Goal: Information Seeking & Learning: Learn about a topic

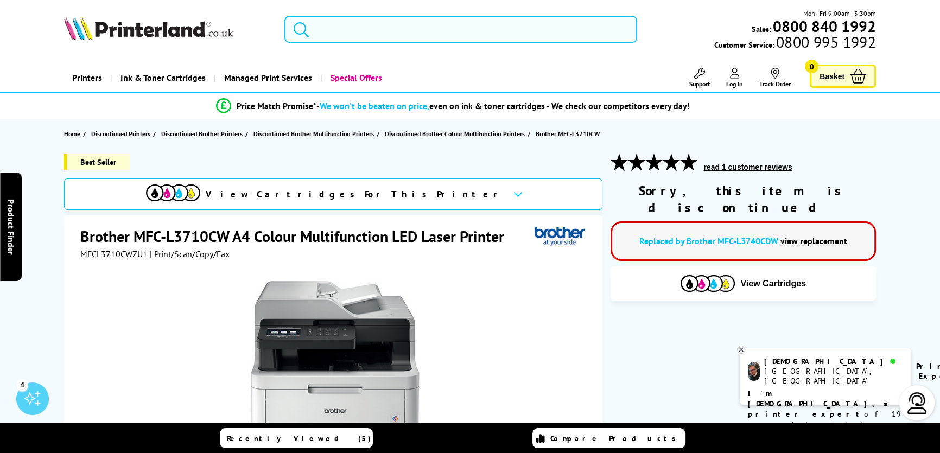
click at [395, 30] on input "search" at bounding box center [460, 29] width 353 height 27
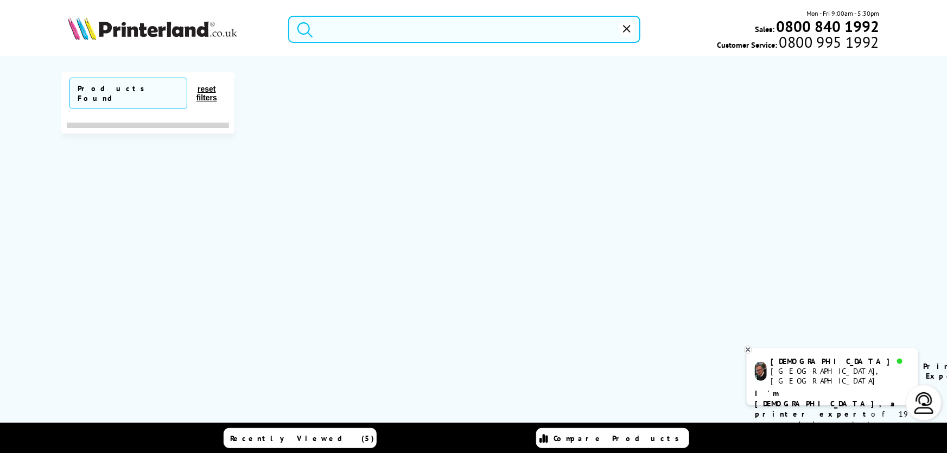
type input "7"
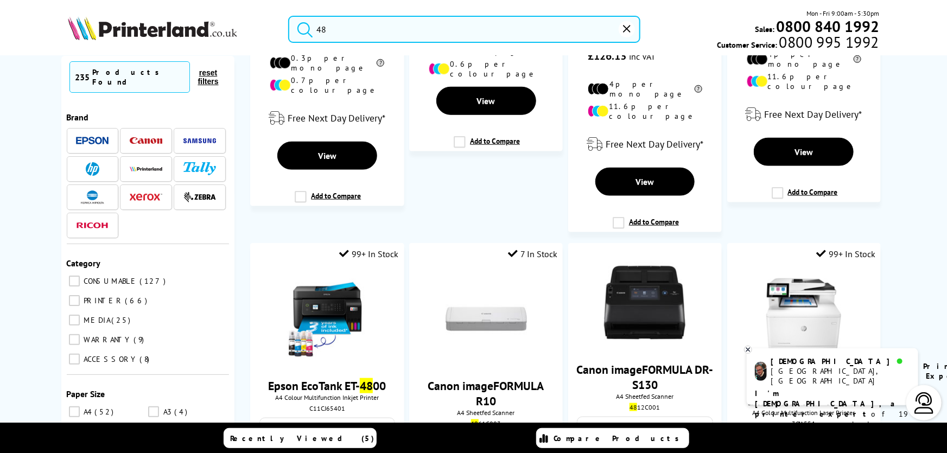
scroll to position [494, 0]
type input "48"
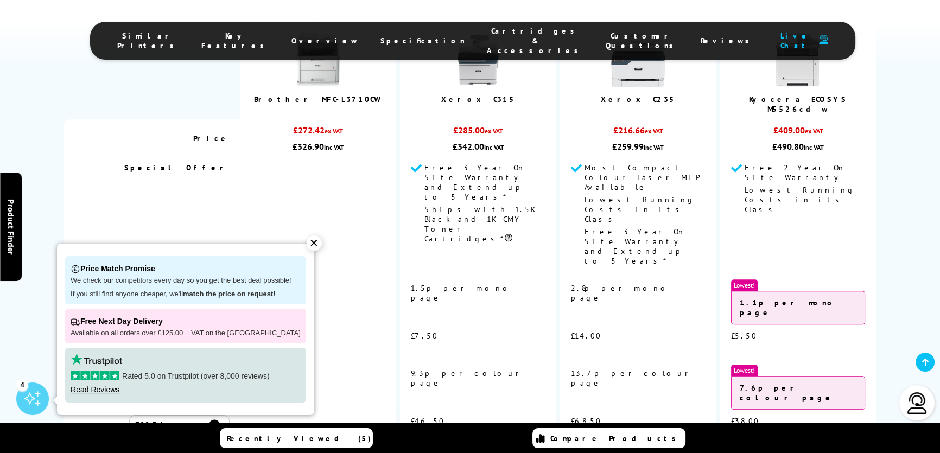
scroll to position [789, 0]
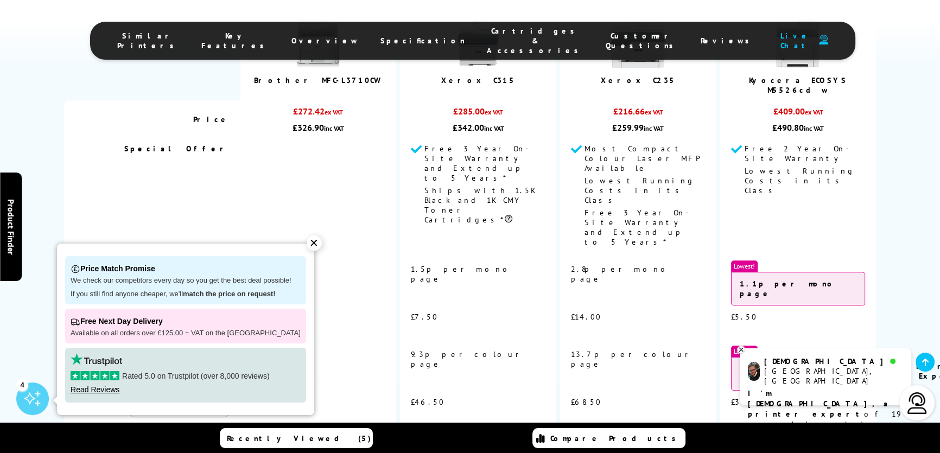
click at [308, 242] on div "✕" at bounding box center [314, 243] width 15 height 15
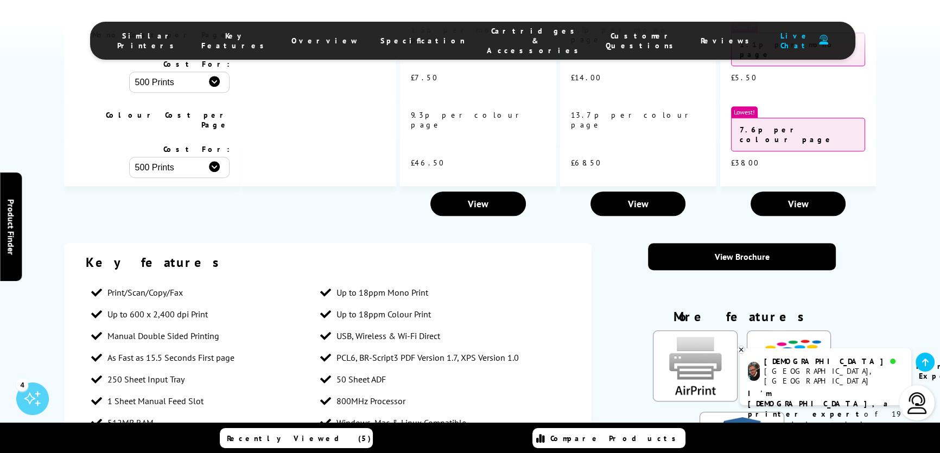
scroll to position [1036, 0]
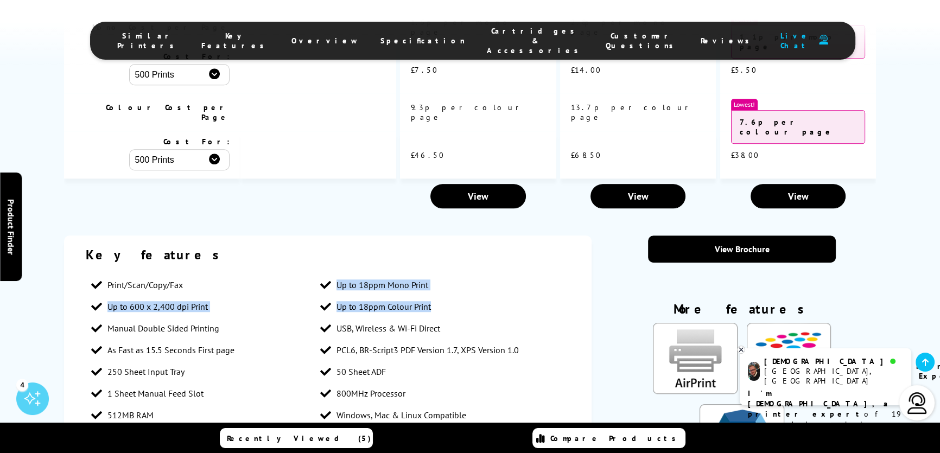
drag, startPoint x: 434, startPoint y: 225, endPoint x: 330, endPoint y: 198, distance: 107.7
click at [330, 274] on ul "Print/Scan/Copy/Fax Up to 18ppm Mono Print Up to 600 x 2,400 dpi Print Up to 18…" at bounding box center [328, 371] width 484 height 195
click at [346, 246] on div "Key features" at bounding box center [328, 254] width 484 height 17
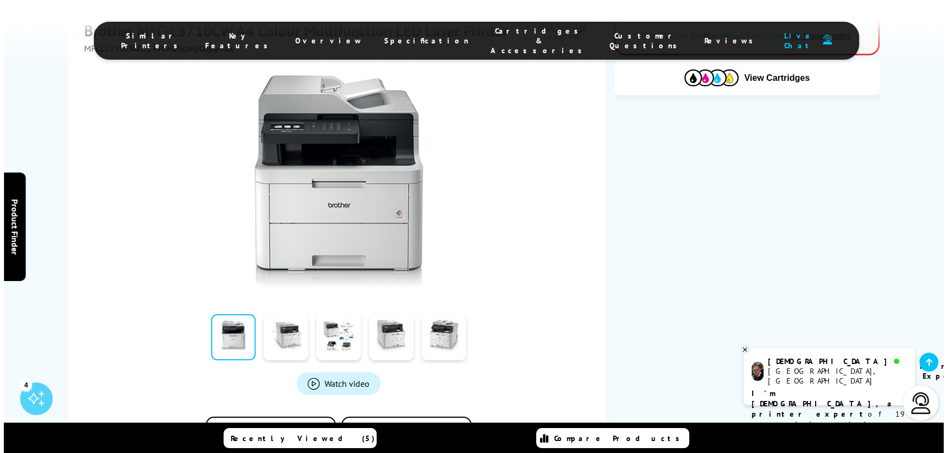
scroll to position [0, 0]
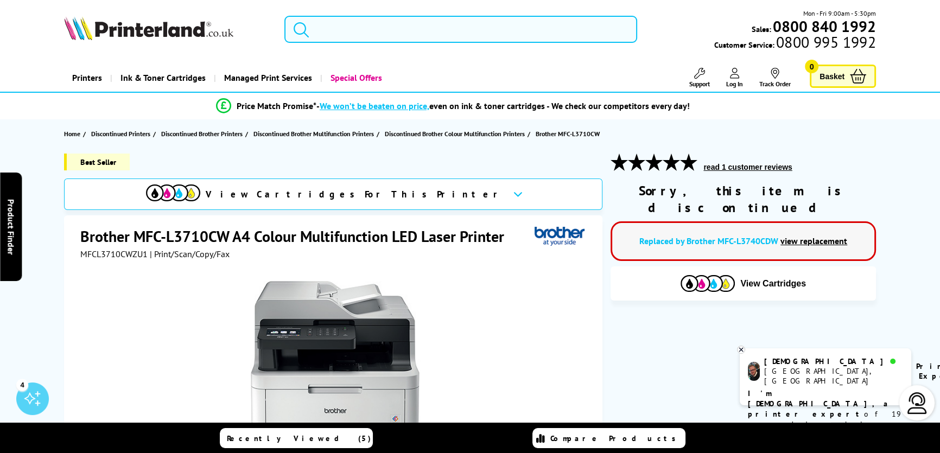
click at [483, 34] on input "search" at bounding box center [460, 29] width 353 height 27
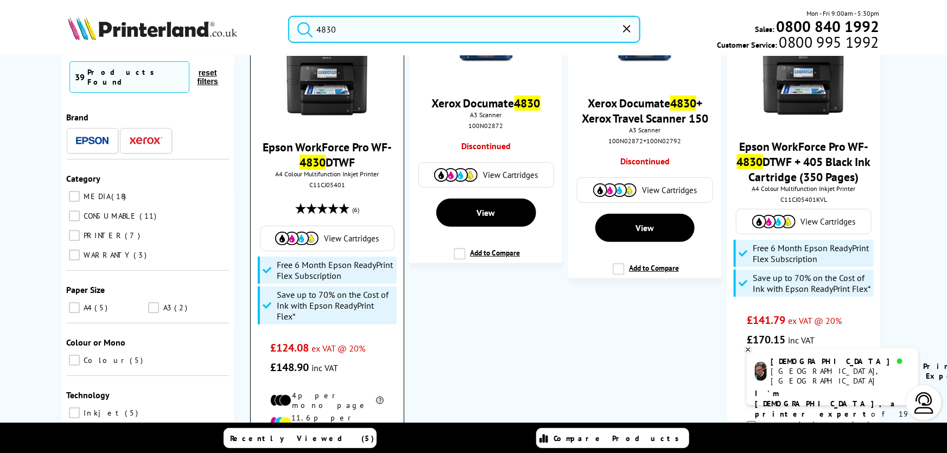
scroll to position [98, 0]
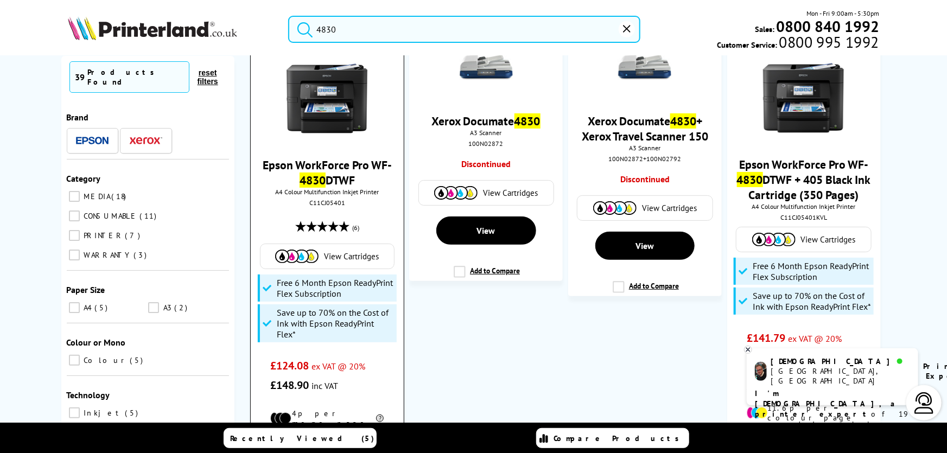
type input "4830"
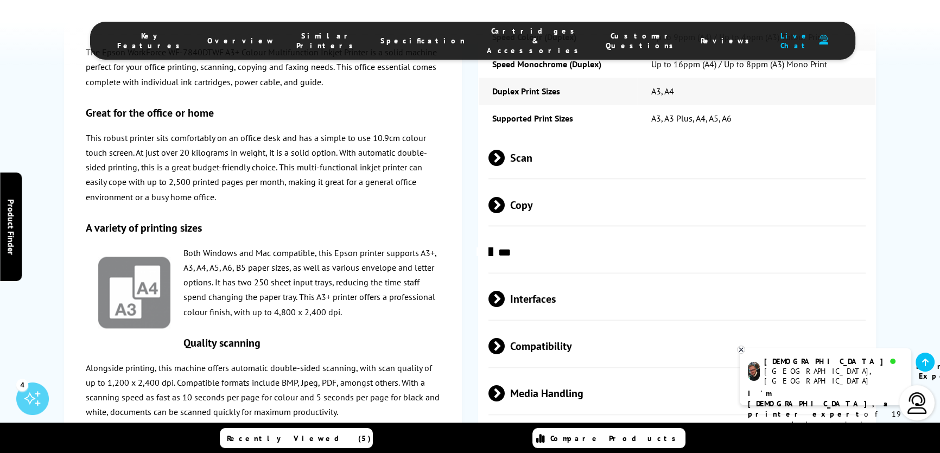
scroll to position [1974, 0]
click at [516, 184] on span "Copy" at bounding box center [677, 204] width 377 height 41
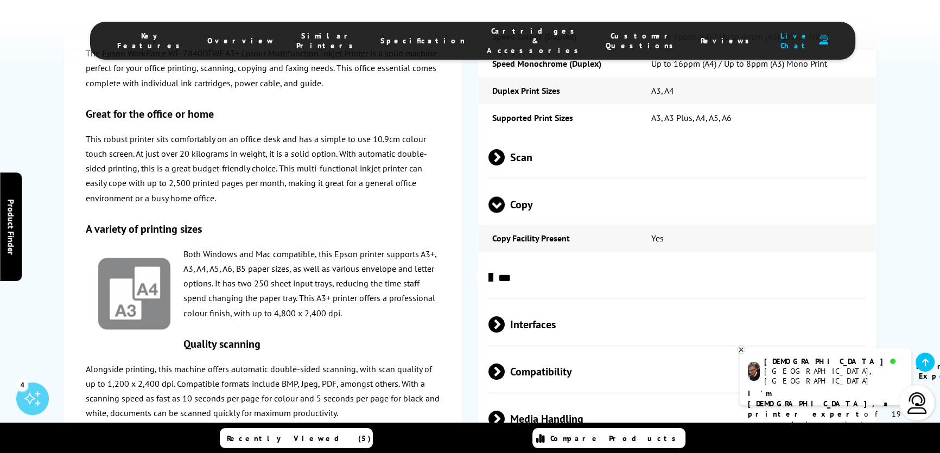
click at [515, 137] on span "Scan" at bounding box center [677, 157] width 377 height 41
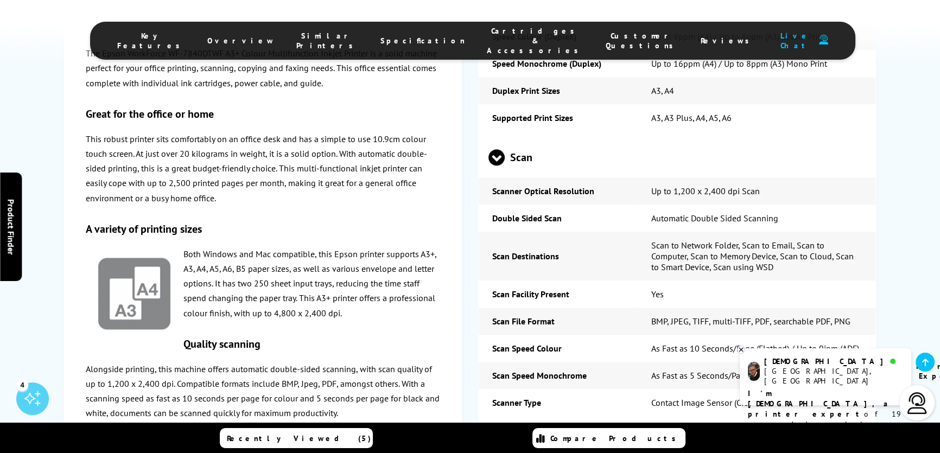
click at [522, 137] on span "Scan" at bounding box center [677, 157] width 377 height 41
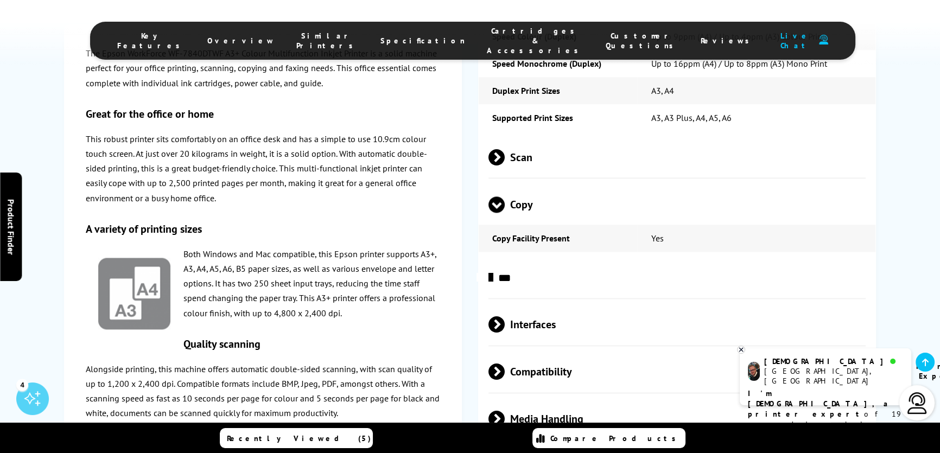
click at [527, 305] on span "Interfaces" at bounding box center [677, 325] width 377 height 41
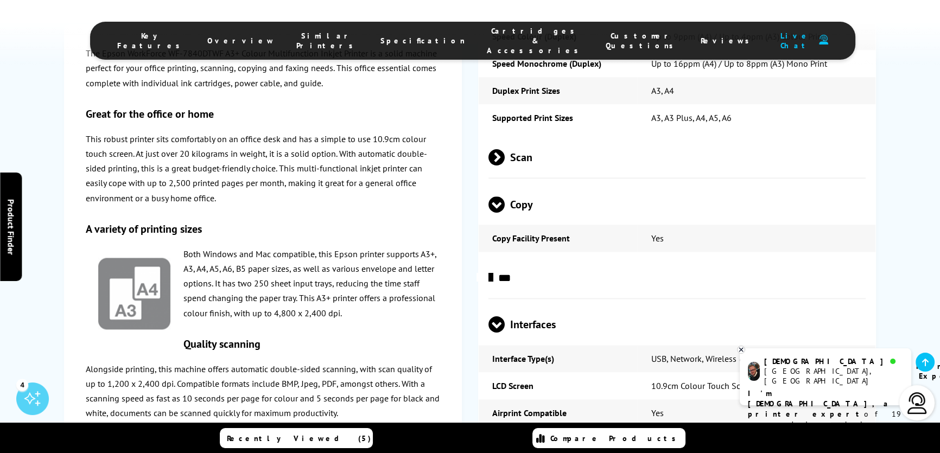
click at [550, 305] on span "Interfaces" at bounding box center [677, 325] width 377 height 41
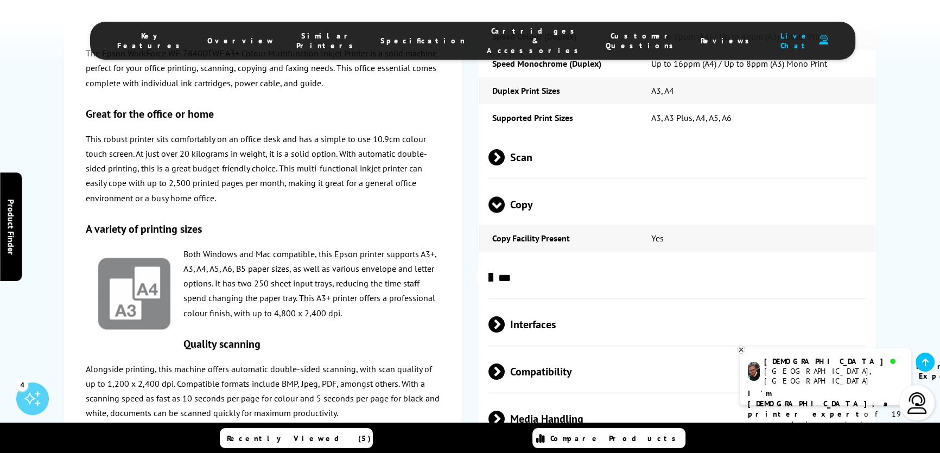
scroll to position [2073, 0]
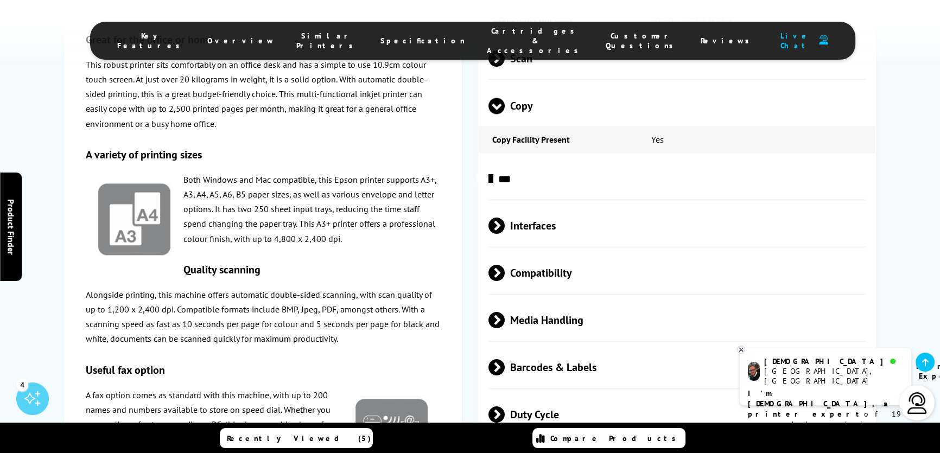
click at [550, 253] on span "Compatibility" at bounding box center [677, 273] width 377 height 41
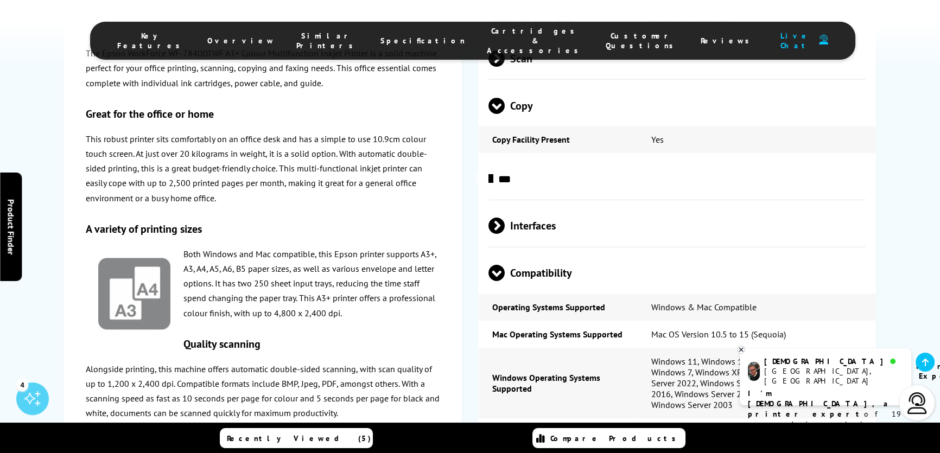
click at [476, 106] on div "The Epson WorkForce WF-7840DTWF A3+ Colour Multifunction Inkjet Printer is a so…" at bounding box center [470, 379] width 812 height 1349
click at [562, 253] on span "Compatibility" at bounding box center [677, 273] width 377 height 41
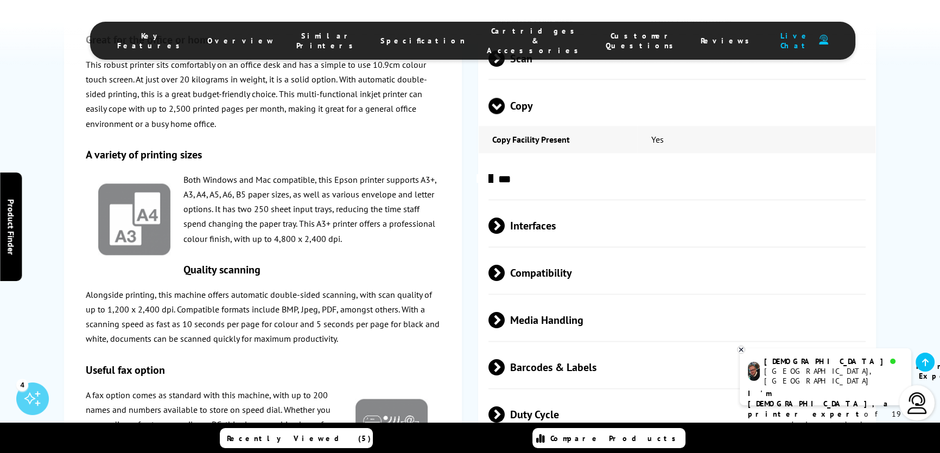
click at [565, 300] on span "Media Handling" at bounding box center [677, 320] width 377 height 41
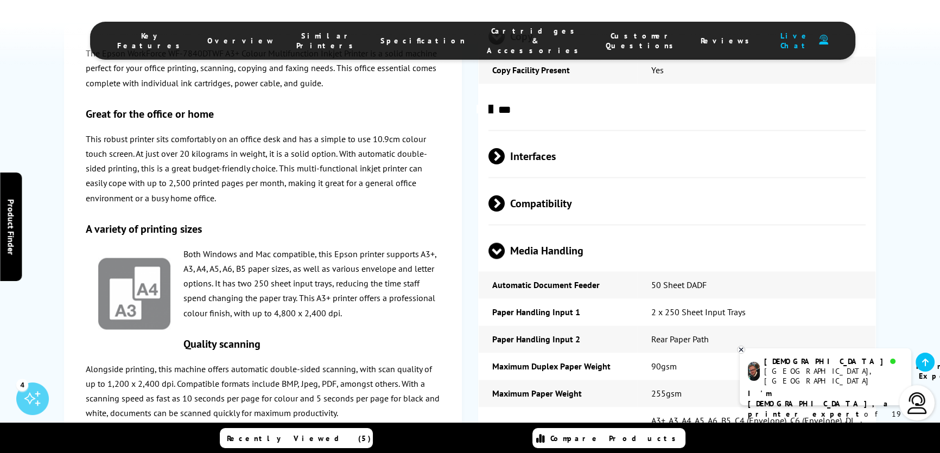
scroll to position [2270, 0]
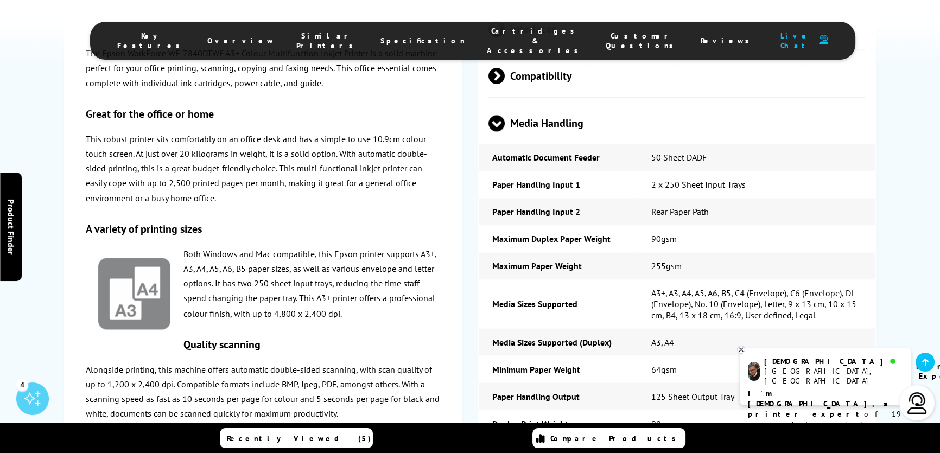
click at [760, 225] on td "90gsm" at bounding box center [756, 238] width 238 height 27
drag, startPoint x: 652, startPoint y: 105, endPoint x: 717, endPoint y: 103, distance: 64.6
click at [716, 144] on td "50 Sheet DADF" at bounding box center [756, 157] width 238 height 27
click at [737, 144] on td "50 Sheet DADF" at bounding box center [756, 157] width 238 height 27
click at [758, 171] on td "2 x 250 Sheet Input Trays" at bounding box center [756, 184] width 238 height 27
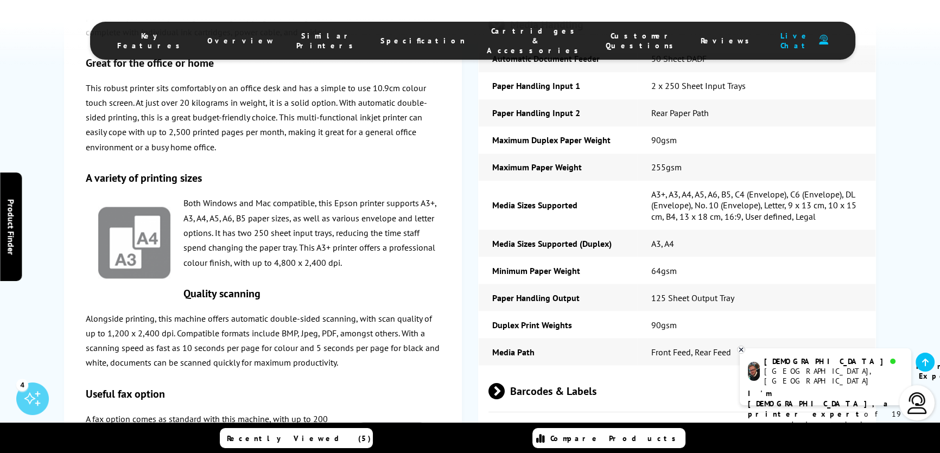
drag, startPoint x: 874, startPoint y: 293, endPoint x: 875, endPoint y: 230, distance: 62.4
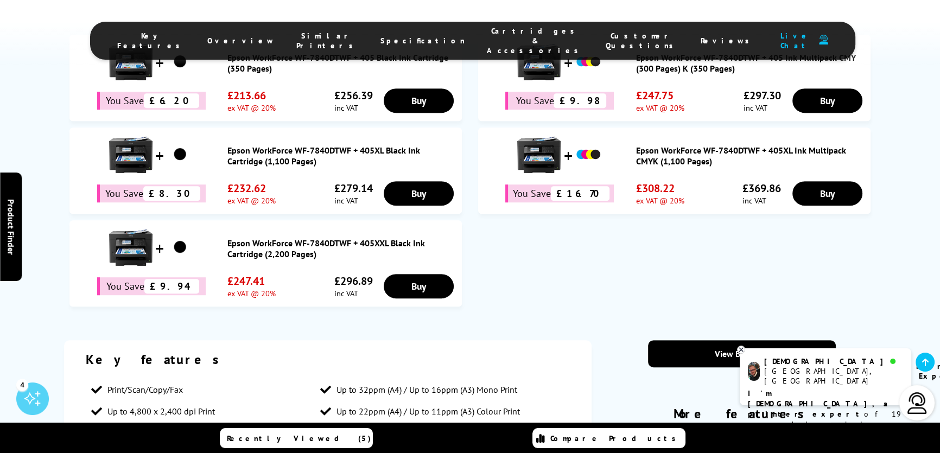
scroll to position [897, 0]
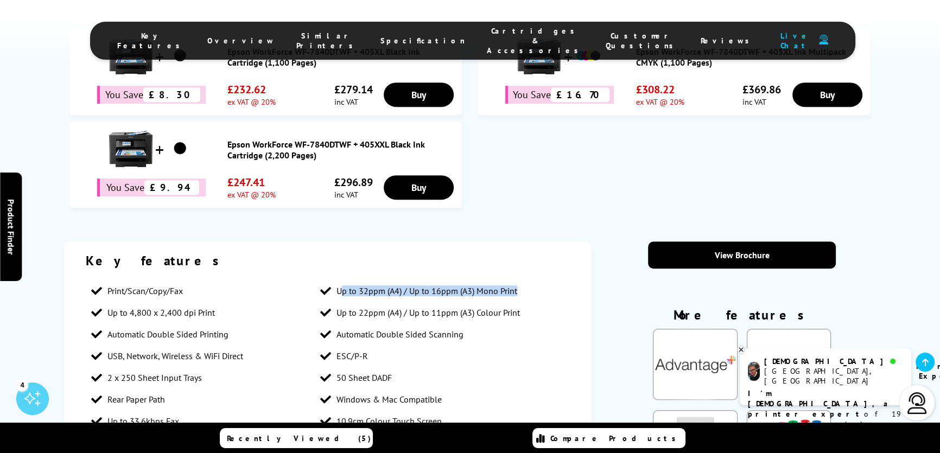
drag, startPoint x: 340, startPoint y: 223, endPoint x: 499, endPoint y: 243, distance: 160.3
click at [520, 280] on li "Up to 32ppm (A4) / Up to 16ppm (A3) Mono Print" at bounding box center [429, 291] width 229 height 22
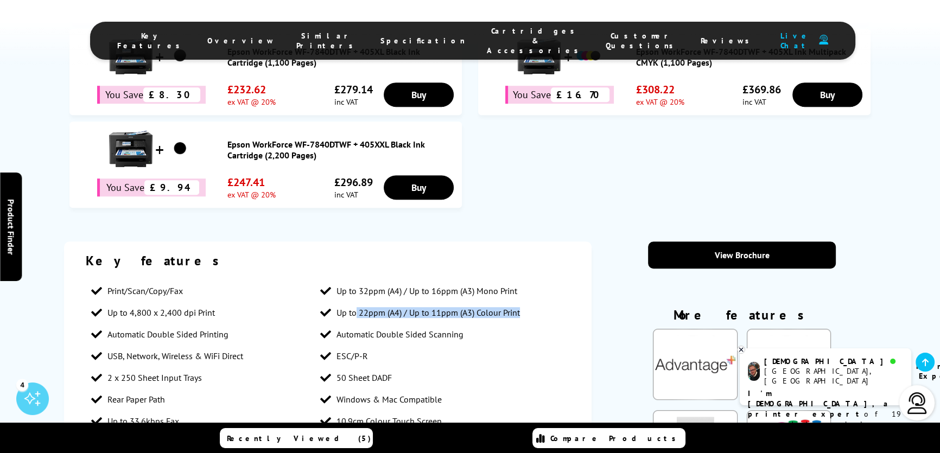
drag, startPoint x: 357, startPoint y: 245, endPoint x: 543, endPoint y: 241, distance: 186.8
click at [543, 280] on ul "Print/Scan/Copy/Fax Up to 32ppm (A4) / Up to 16ppm (A3) Mono Print Up to 4,800 …" at bounding box center [328, 356] width 484 height 152
click at [560, 280] on ul "Print/Scan/Copy/Fax Up to 32ppm (A4) / Up to 16ppm (A3) Mono Print Up to 4,800 …" at bounding box center [328, 356] width 484 height 152
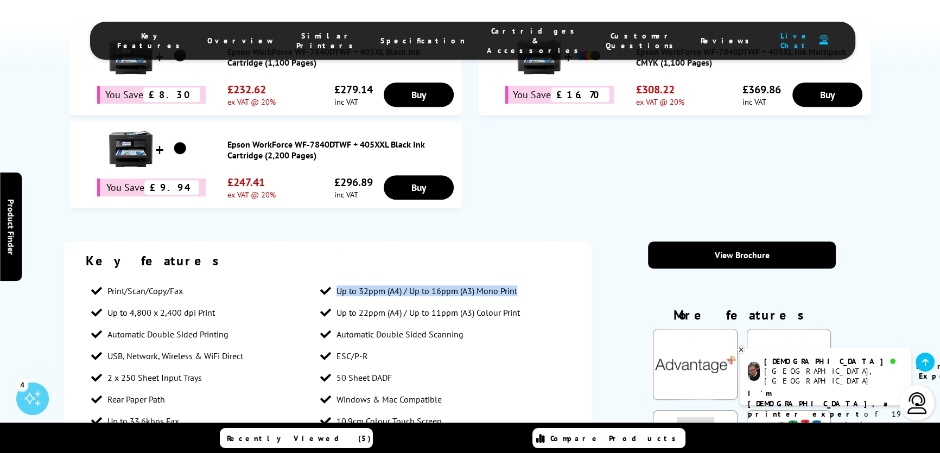
drag, startPoint x: 525, startPoint y: 218, endPoint x: 315, endPoint y: 214, distance: 210.2
click at [296, 280] on ul "Print/Scan/Copy/Fax Up to 32ppm (A4) / Up to 16ppm (A3) Mono Print Up to 4,800 …" at bounding box center [328, 356] width 484 height 152
click at [407, 252] on div "Key features" at bounding box center [328, 260] width 484 height 17
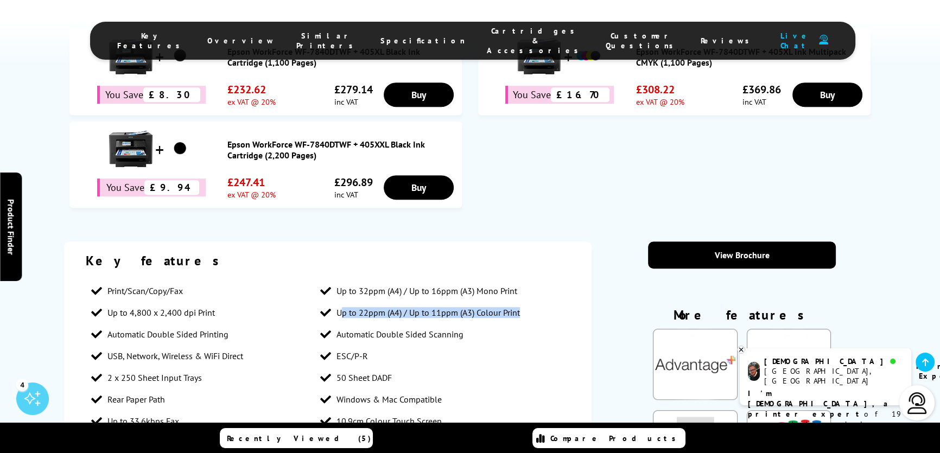
drag, startPoint x: 526, startPoint y: 250, endPoint x: 343, endPoint y: 249, distance: 183.0
click at [343, 302] on li "Up to 22ppm (A4) / Up to 11ppm (A3) Colour Print" at bounding box center [429, 313] width 229 height 22
click at [538, 280] on li "Up to 32ppm (A4) / Up to 16ppm (A3) Mono Print" at bounding box center [429, 291] width 229 height 22
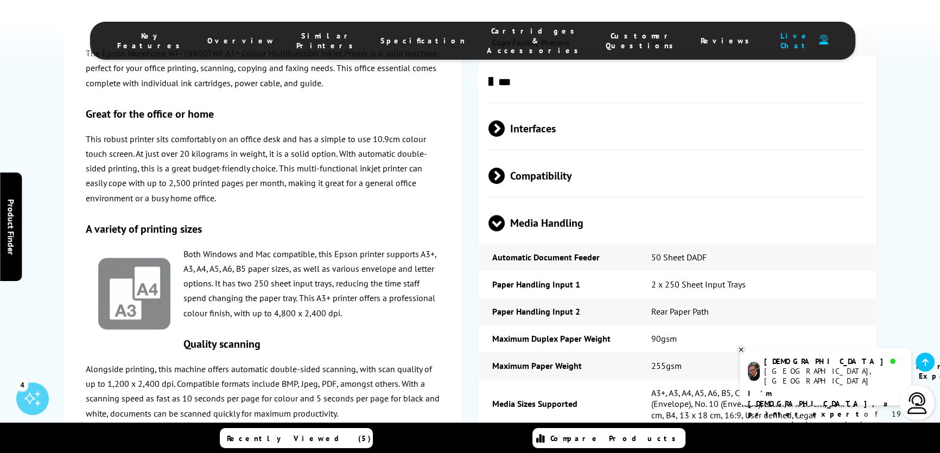
scroll to position [2180, 0]
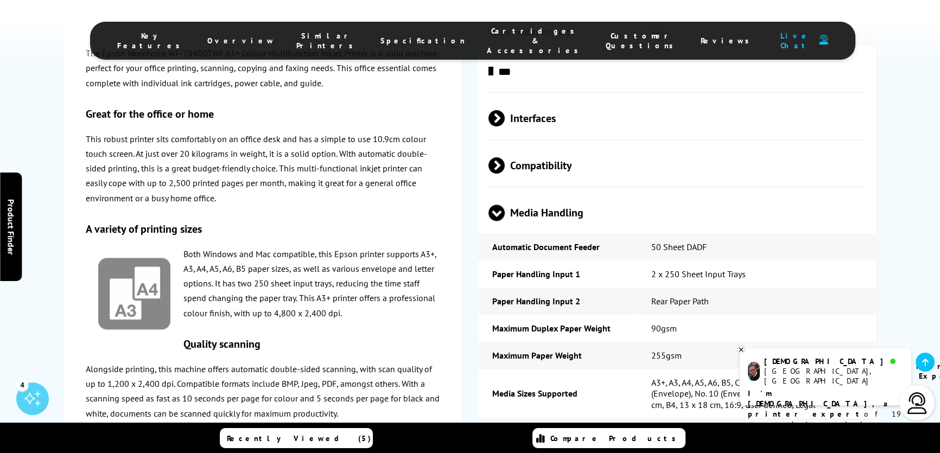
click at [776, 315] on td "90gsm" at bounding box center [756, 328] width 238 height 27
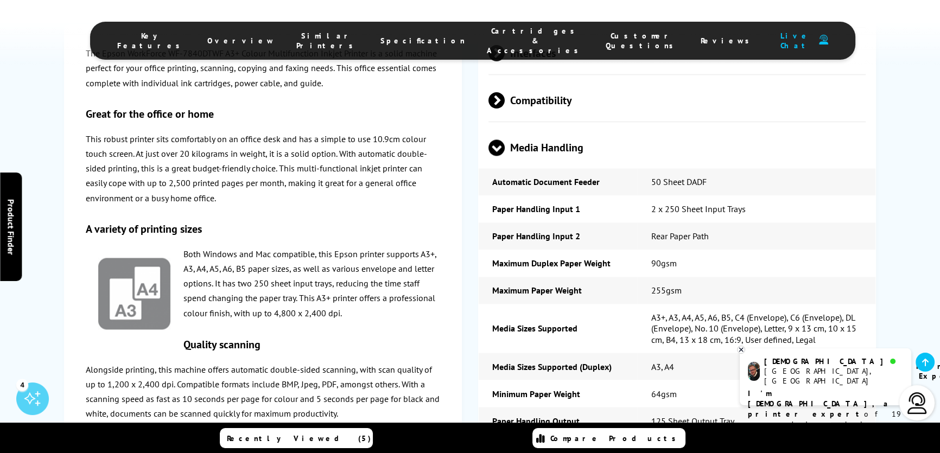
scroll to position [2230, 0]
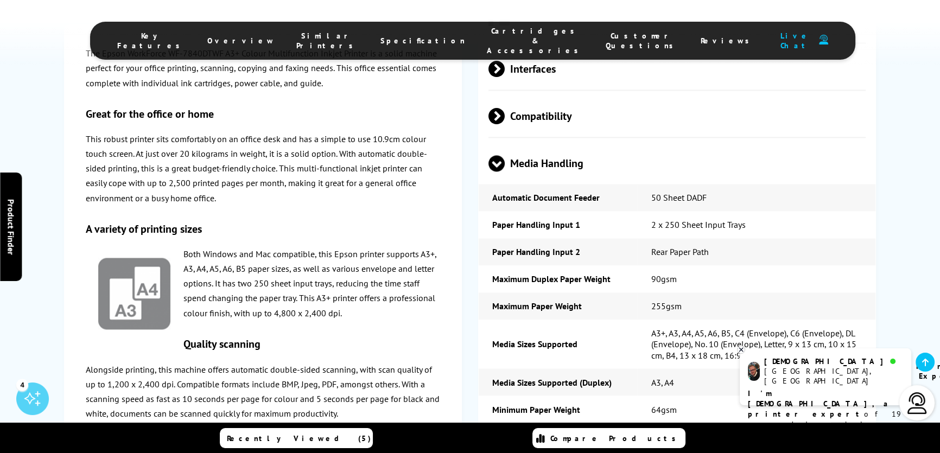
click at [716, 184] on td "50 Sheet DADF" at bounding box center [756, 197] width 238 height 27
drag, startPoint x: 652, startPoint y: 146, endPoint x: 720, endPoint y: 153, distance: 68.7
click at [720, 184] on td "50 Sheet DADF" at bounding box center [756, 197] width 238 height 27
click at [751, 184] on td "50 Sheet DADF" at bounding box center [756, 197] width 238 height 27
click at [855, 184] on td "50 Sheet DADF" at bounding box center [756, 197] width 238 height 27
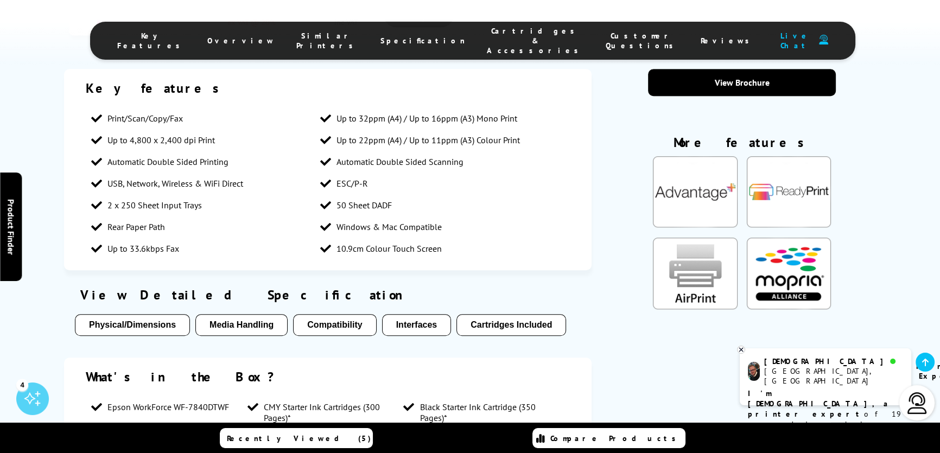
scroll to position [987, 0]
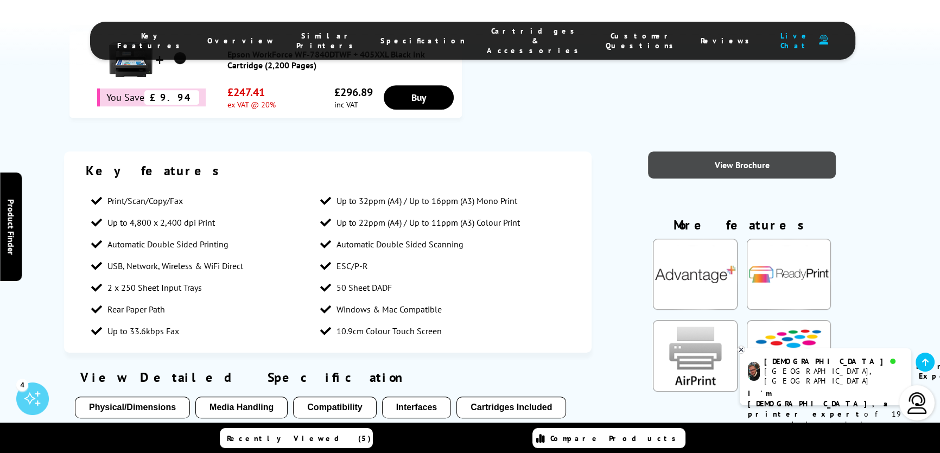
click at [743, 151] on link "View Brochure" at bounding box center [742, 164] width 188 height 27
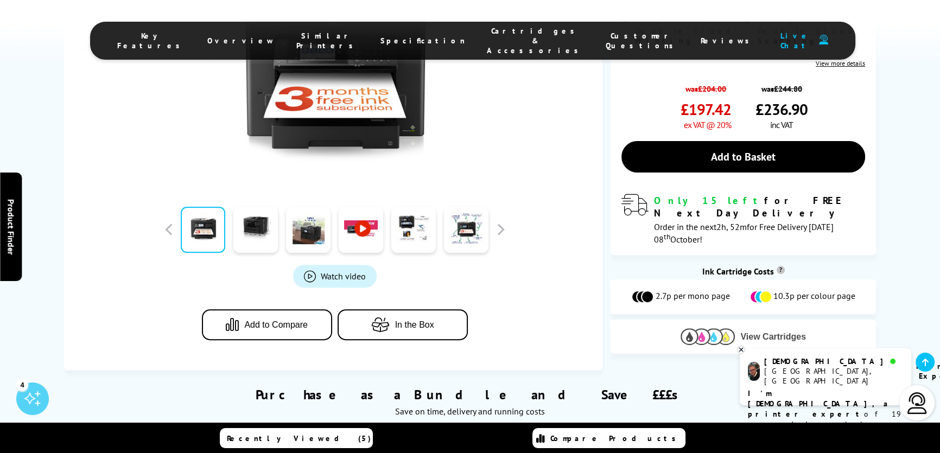
click at [725, 328] on img at bounding box center [708, 336] width 54 height 17
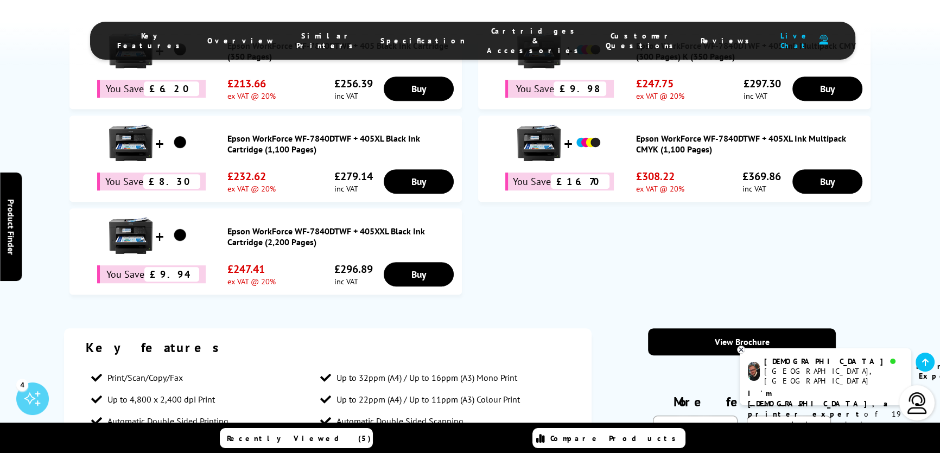
scroll to position [892, 0]
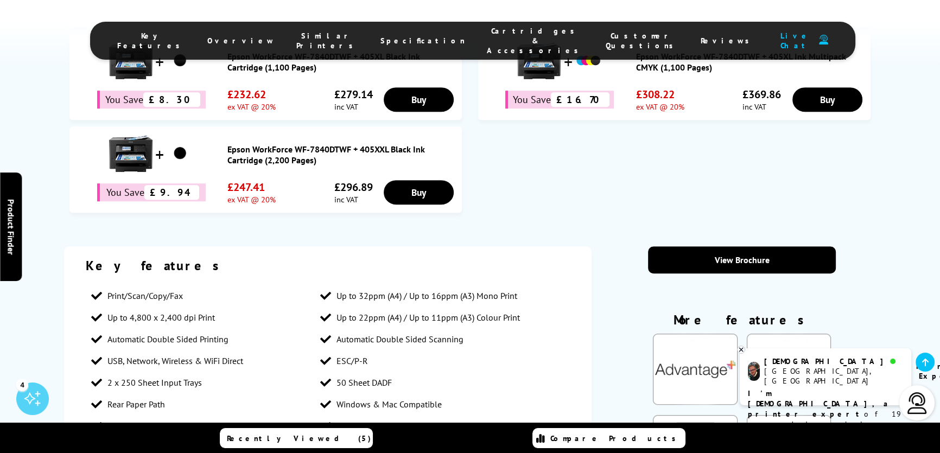
click at [223, 307] on li "Up to 4,800 x 2,400 dpi Print" at bounding box center [200, 318] width 229 height 22
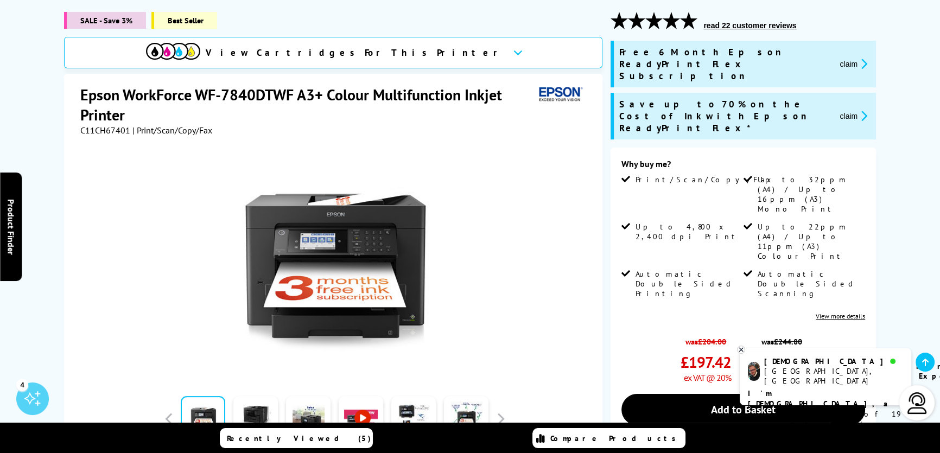
scroll to position [148, 0]
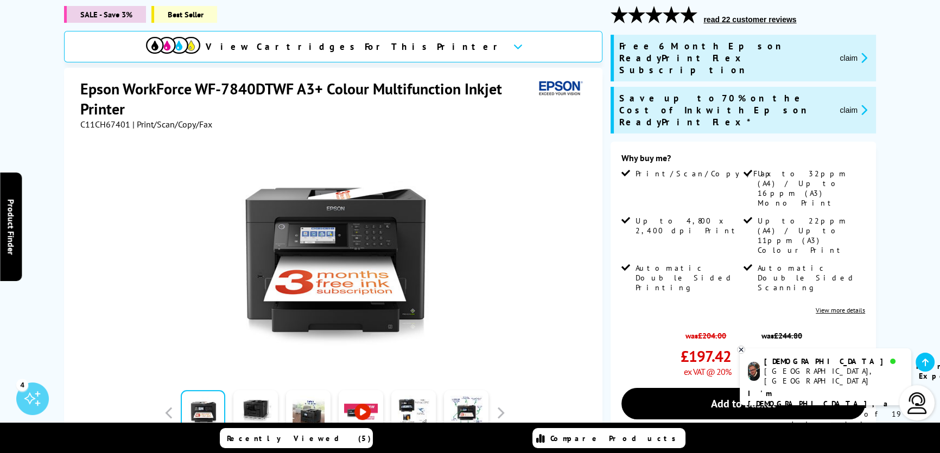
click at [875, 192] on div "Why buy me? Print/Scan/Copy/Fax Up to 32ppm (A4) / Up to 16ppm (A3) Mono Print …" at bounding box center [743, 322] width 265 height 360
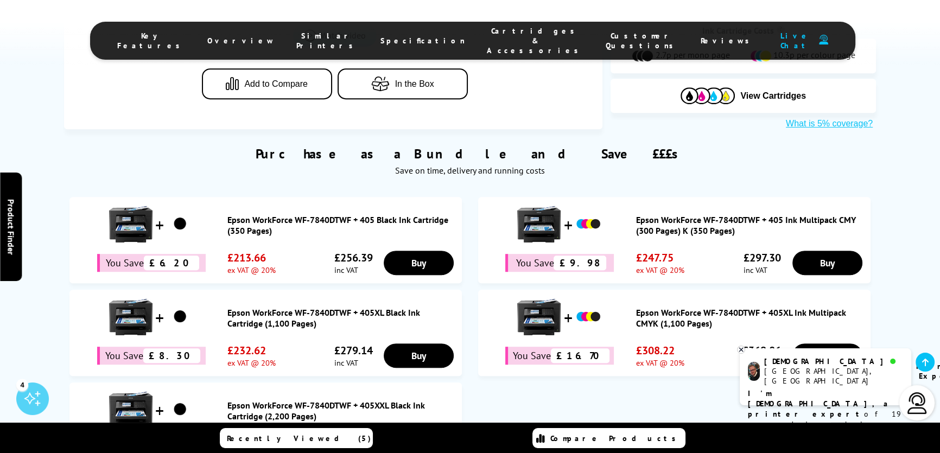
scroll to position [592, 0]
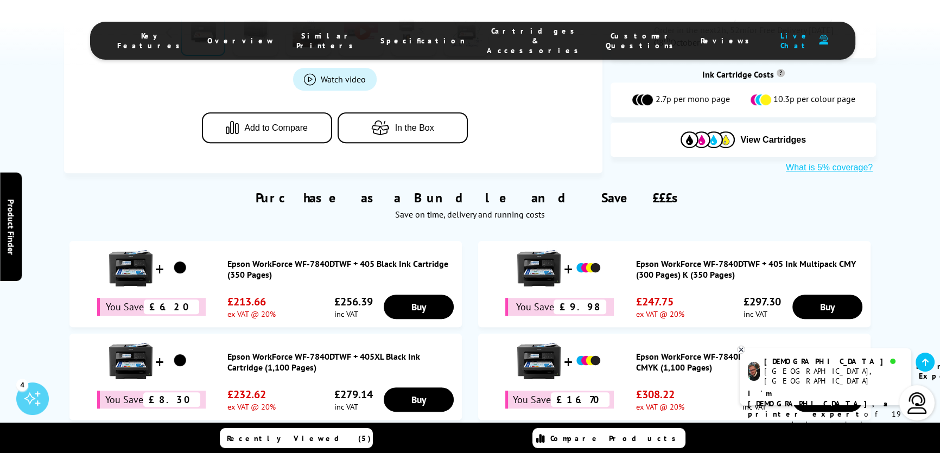
click at [744, 351] on icon at bounding box center [741, 350] width 7 height 8
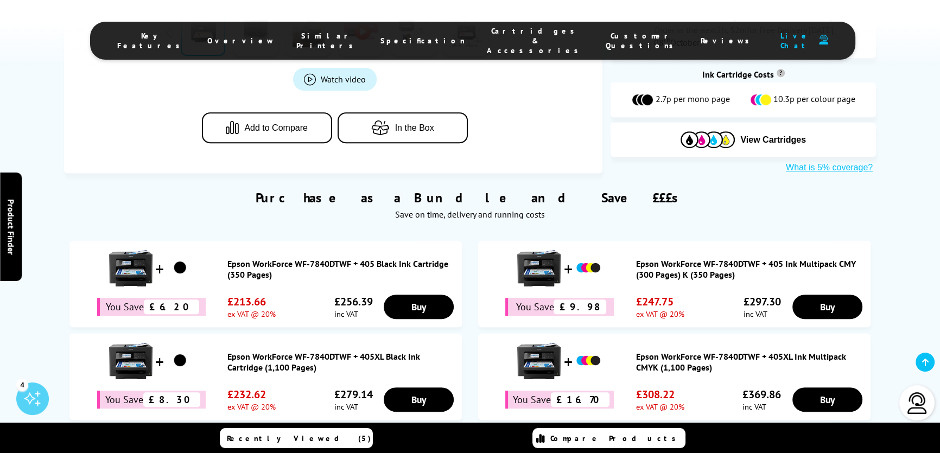
click at [923, 195] on div "Purchase as a Bundle and Save £££s Save on time, delivery and running costs You…" at bounding box center [470, 349] width 940 height 352
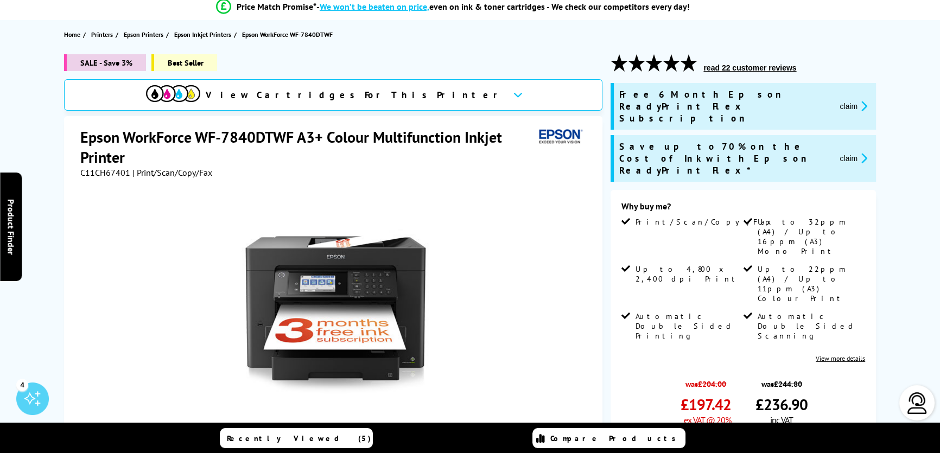
scroll to position [197, 0]
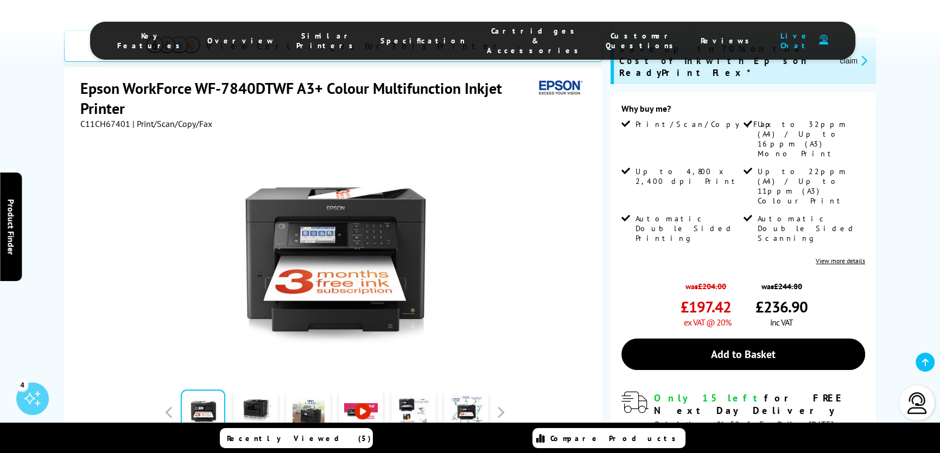
click at [884, 200] on div "SALE - Save 3% Best Seller View Cartridges For This Printer Epson WorkForce WF-…" at bounding box center [470, 263] width 869 height 612
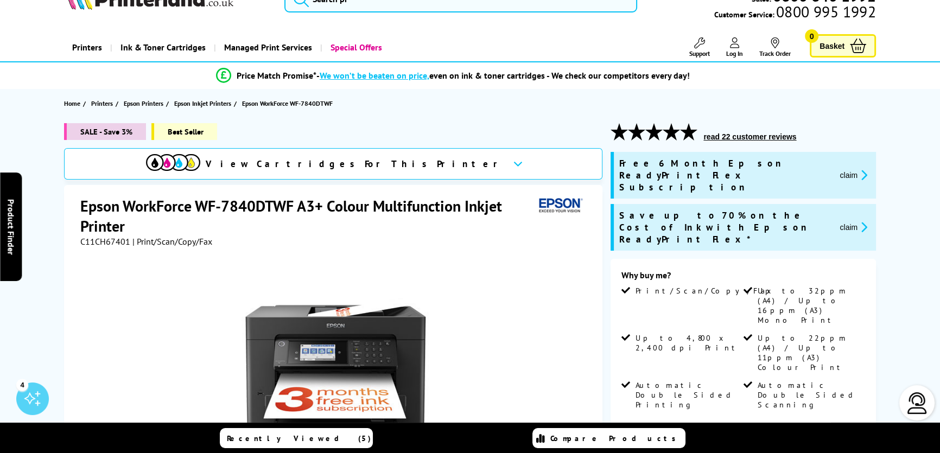
scroll to position [0, 0]
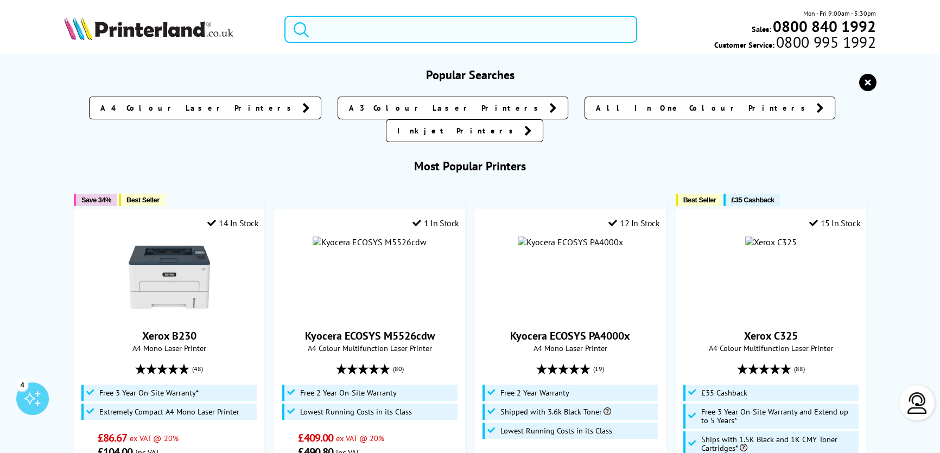
click at [397, 36] on input "search" at bounding box center [460, 29] width 353 height 27
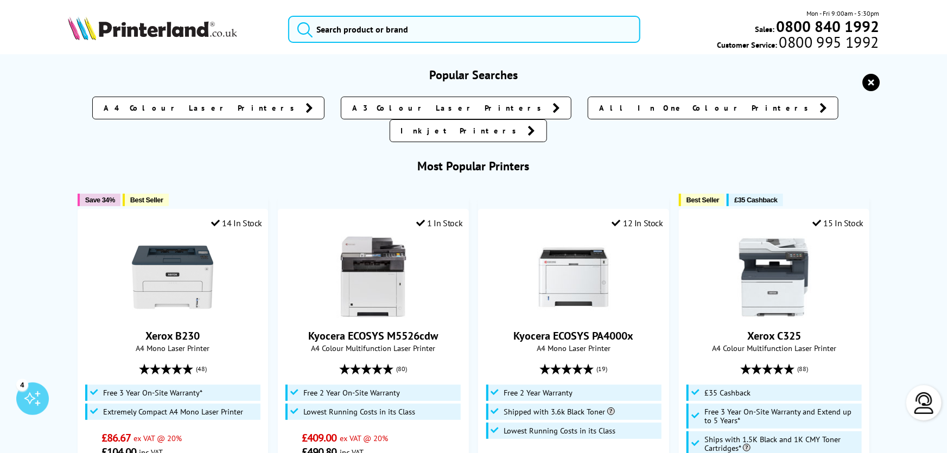
click at [807, 102] on div "A4 Colour Laser Printers A3 Colour Laser Printers All In One Colour Printers In…" at bounding box center [474, 116] width 812 height 51
click at [863, 81] on icon "reset" at bounding box center [871, 82] width 17 height 17
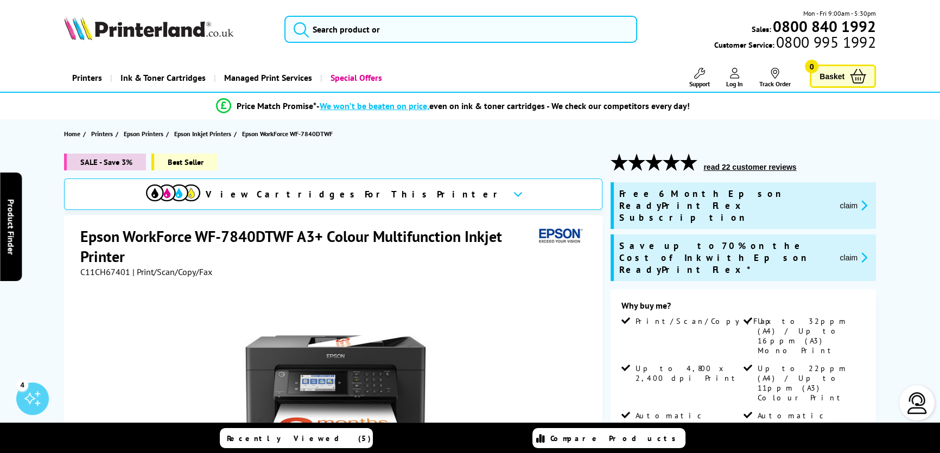
click at [896, 141] on section "Home Printers Epson Printers Epson Inkjet Printers Epson WorkForce WF-7840DTWF" at bounding box center [470, 133] width 869 height 29
click at [81, 75] on link "Printers" at bounding box center [87, 78] width 46 height 28
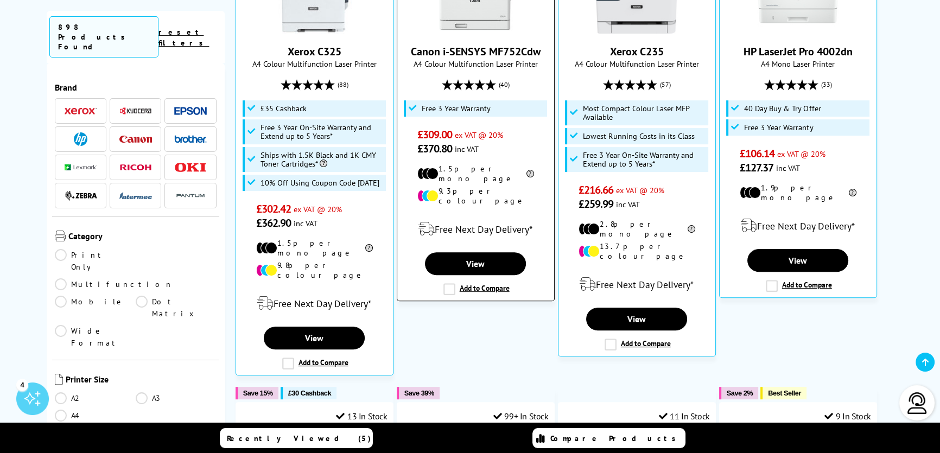
scroll to position [197, 0]
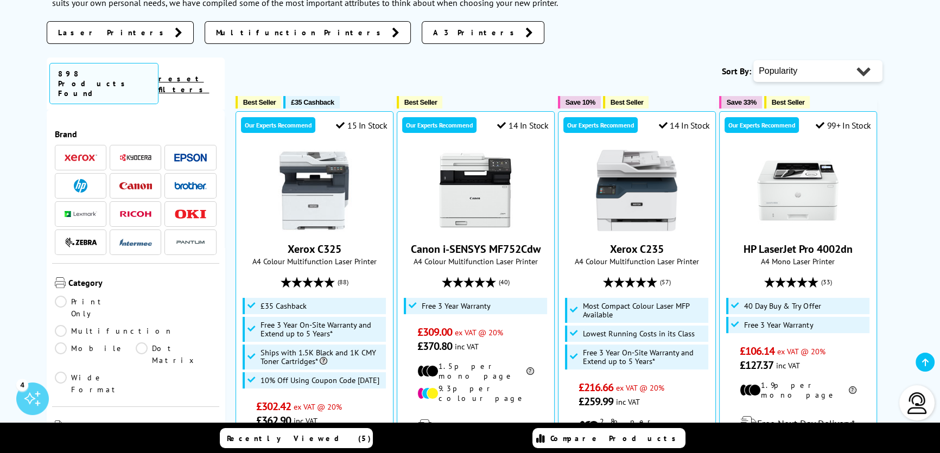
click at [87, 154] on img at bounding box center [81, 158] width 33 height 8
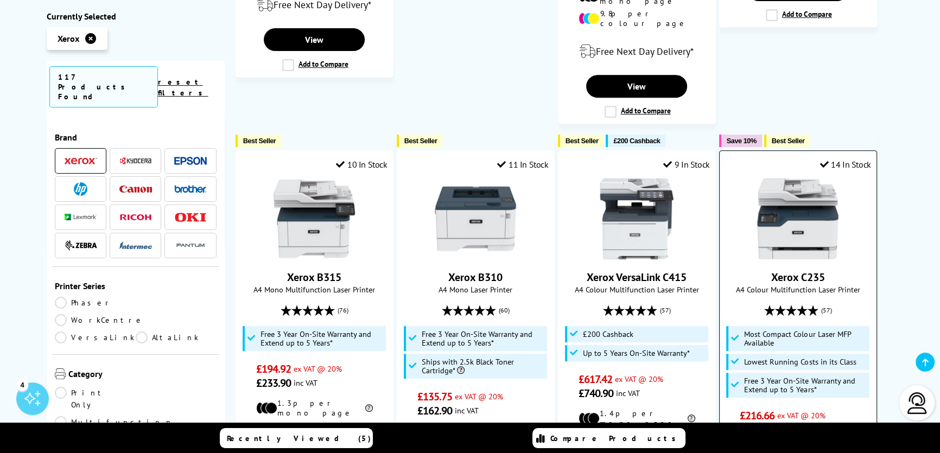
scroll to position [592, 0]
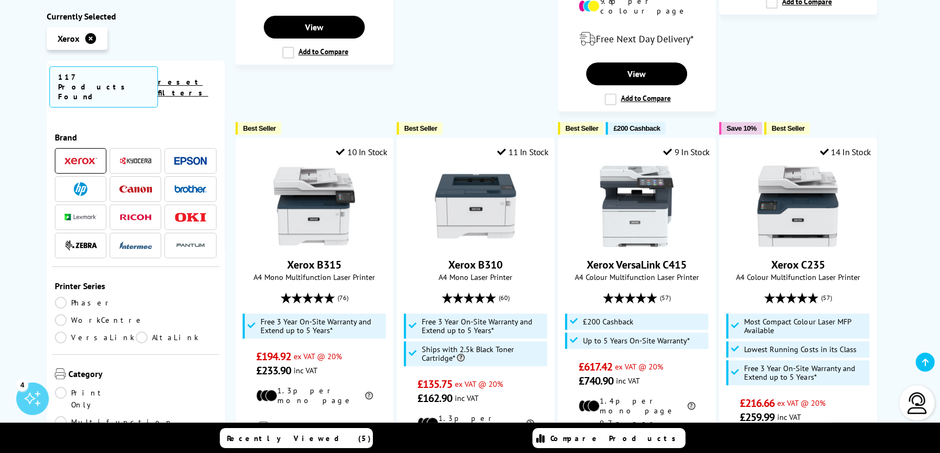
click at [902, 126] on div "Xerox Printers Xerox Printers are used by businesses all over the world. Packed…" at bounding box center [470, 314] width 869 height 1517
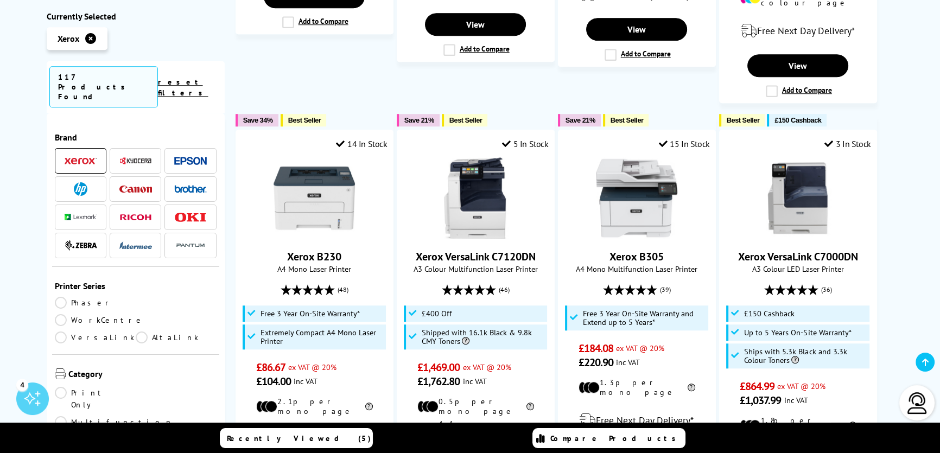
scroll to position [1036, 0]
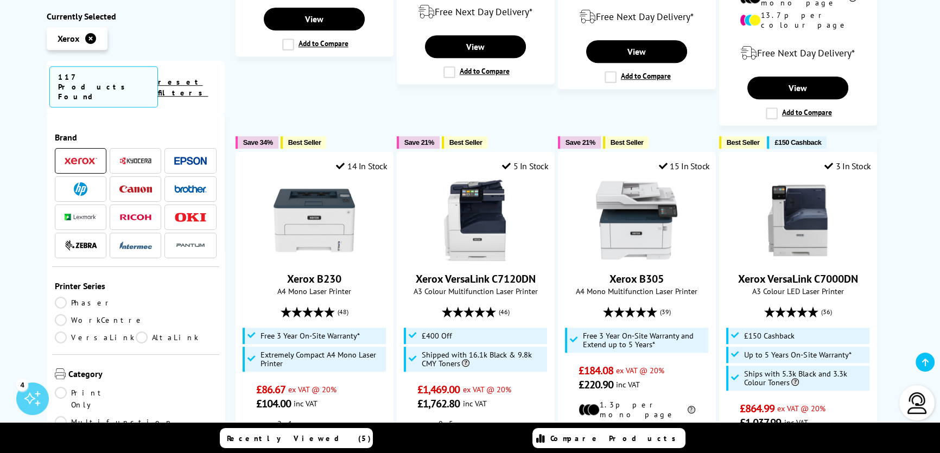
drag, startPoint x: 132, startPoint y: 145, endPoint x: 172, endPoint y: 166, distance: 45.2
click at [133, 157] on img at bounding box center [135, 161] width 33 height 8
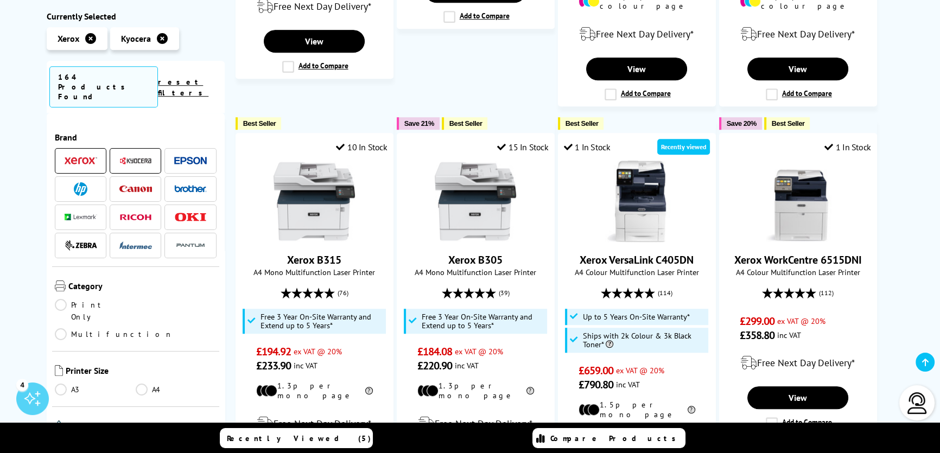
click at [84, 157] on img at bounding box center [81, 161] width 33 height 8
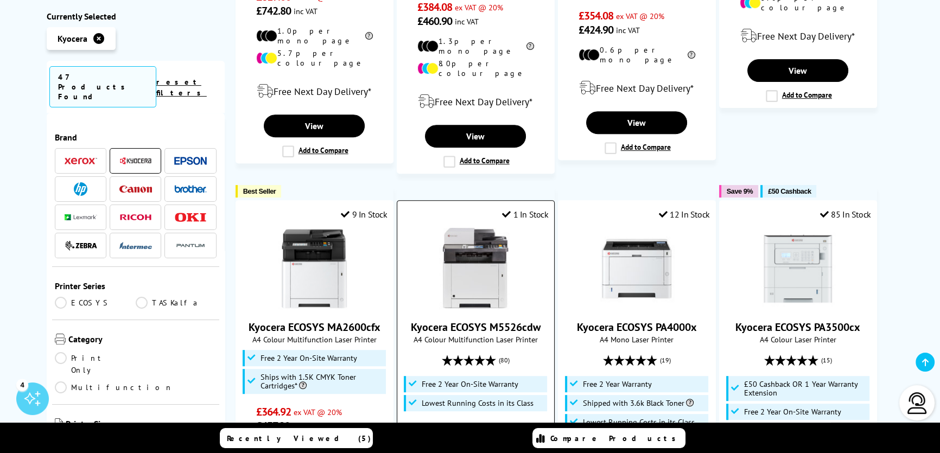
scroll to position [592, 0]
